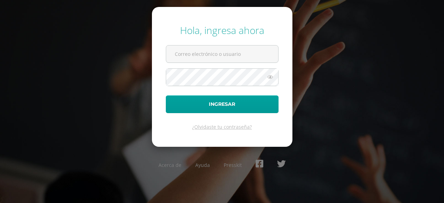
type input "[PERSON_NAME][EMAIL_ADDRESS][PERSON_NAME][DOMAIN_NAME][PERSON_NAME]"
click at [182, 62] on input "esteban.maldonado@centroeducativoelvalle.edu.gt" at bounding box center [222, 53] width 112 height 17
click at [148, 63] on div "Hola, ingresa ahora esteban.maldonado@centroeducativoelvalle.edu.gt Ingresar ¿O…" at bounding box center [222, 101] width 444 height 166
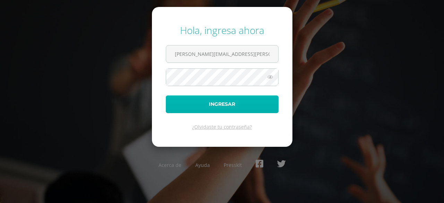
click at [193, 105] on button "Ingresar" at bounding box center [222, 104] width 113 height 18
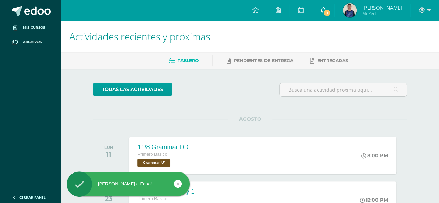
click at [326, 12] on icon at bounding box center [323, 10] width 6 height 6
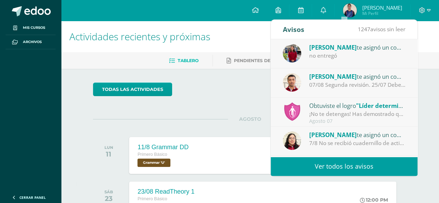
click at [367, 28] on span "1247" at bounding box center [363, 29] width 12 height 8
click at [305, 168] on link "Ver todos los avisos" at bounding box center [343, 166] width 147 height 19
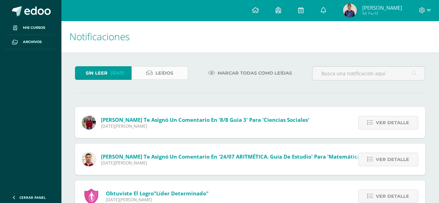
click at [150, 69] on link "Leídos" at bounding box center [159, 73] width 57 height 14
click at [145, 76] on link "Leídos" at bounding box center [159, 73] width 57 height 14
click at [157, 76] on span "Leídos" at bounding box center [164, 73] width 18 height 13
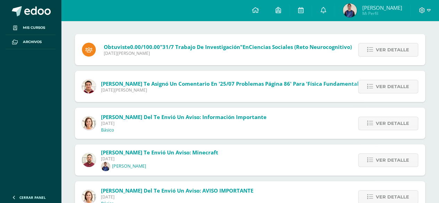
scroll to position [76, 0]
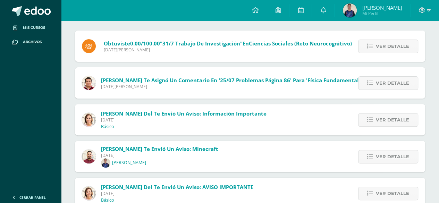
click at [88, 113] on img at bounding box center [89, 120] width 14 height 14
click at [383, 116] on span "Ver detalle" at bounding box center [391, 119] width 33 height 13
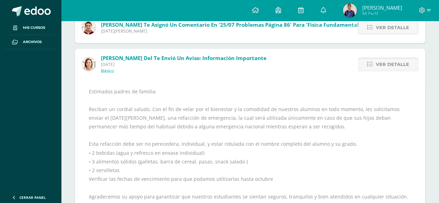
click at [377, 62] on span "Ver detalle" at bounding box center [391, 64] width 33 height 13
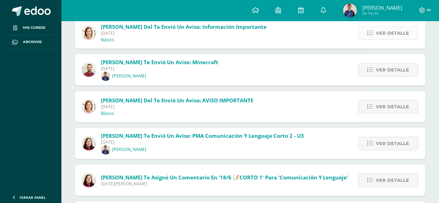
scroll to position [164, 0]
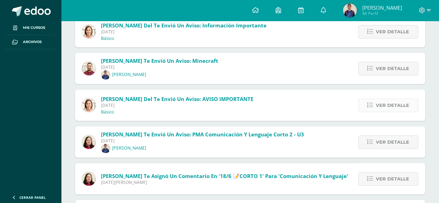
click at [379, 108] on span "Ver detalle" at bounding box center [391, 105] width 33 height 13
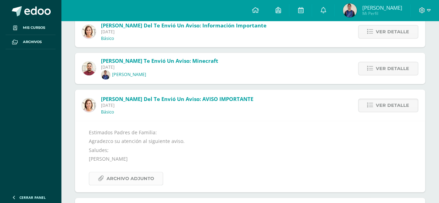
click at [120, 172] on span "Archivo Adjunto" at bounding box center [129, 178] width 47 height 13
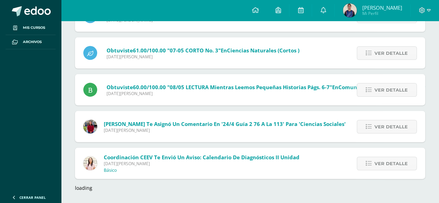
scroll to position [730, 0]
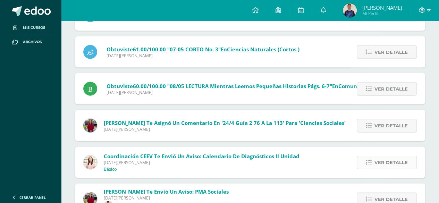
click at [383, 161] on span "Ver detalle" at bounding box center [390, 162] width 33 height 13
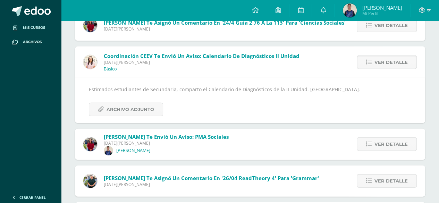
scroll to position [762, 0]
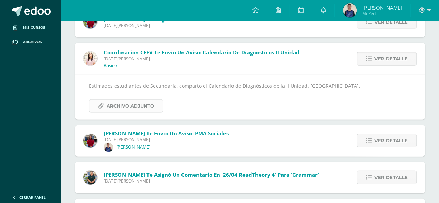
click at [121, 102] on span "Archivo Adjunto" at bounding box center [129, 105] width 47 height 13
click at [90, 59] on img at bounding box center [90, 59] width 14 height 14
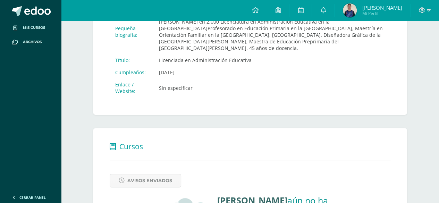
scroll to position [144, 0]
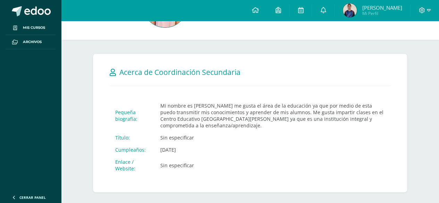
scroll to position [203, 0]
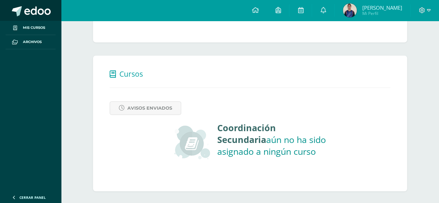
click at [28, 7] on span at bounding box center [37, 11] width 26 height 10
click at [334, 15] on link at bounding box center [323, 10] width 22 height 21
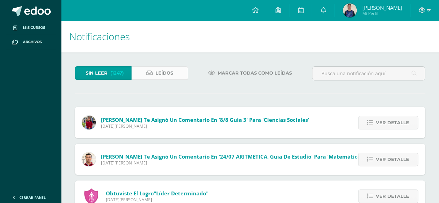
click at [149, 78] on link "Leídos" at bounding box center [159, 73] width 57 height 14
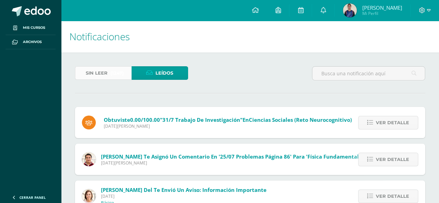
click at [89, 73] on span "Sin leer" at bounding box center [97, 73] width 22 height 13
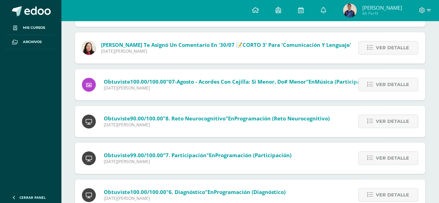
scroll to position [302, 0]
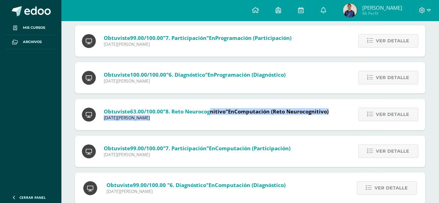
drag, startPoint x: 210, startPoint y: 109, endPoint x: 199, endPoint y: 131, distance: 24.7
click at [199, 131] on div "[PERSON_NAME] te asignó un comentario en '8/8 Guía 3' para 'Ciencias Sociales' …" at bounding box center [250, 175] width 350 height 742
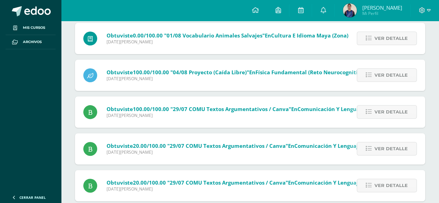
scroll to position [1394, 0]
